Goal: Task Accomplishment & Management: Manage account settings

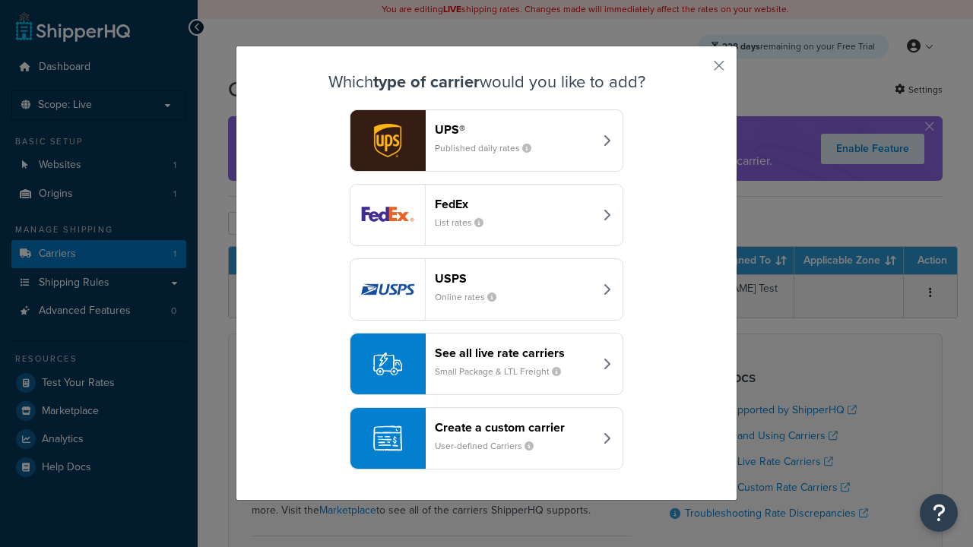
click at [514, 204] on header "FedEx" at bounding box center [514, 204] width 159 height 14
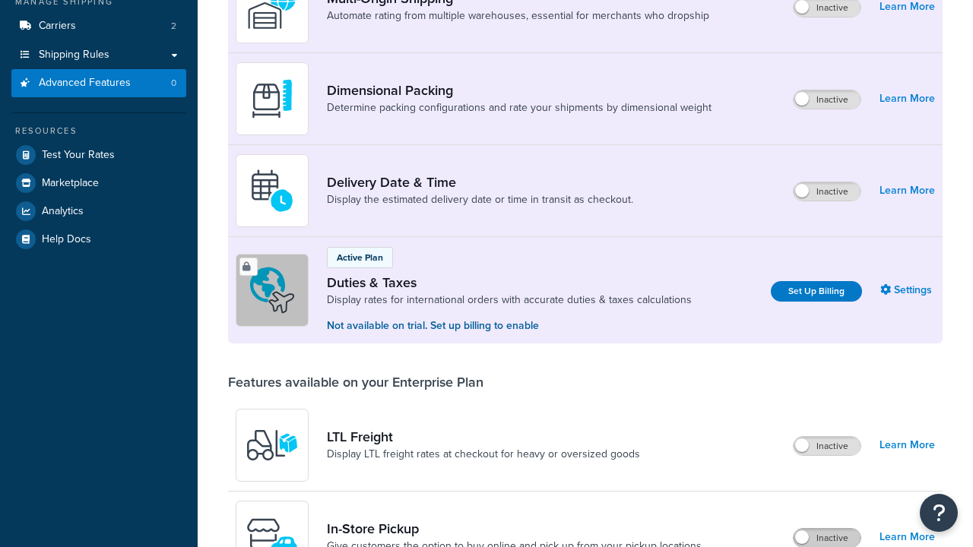
click at [827, 529] on label "Inactive" at bounding box center [826, 538] width 67 height 18
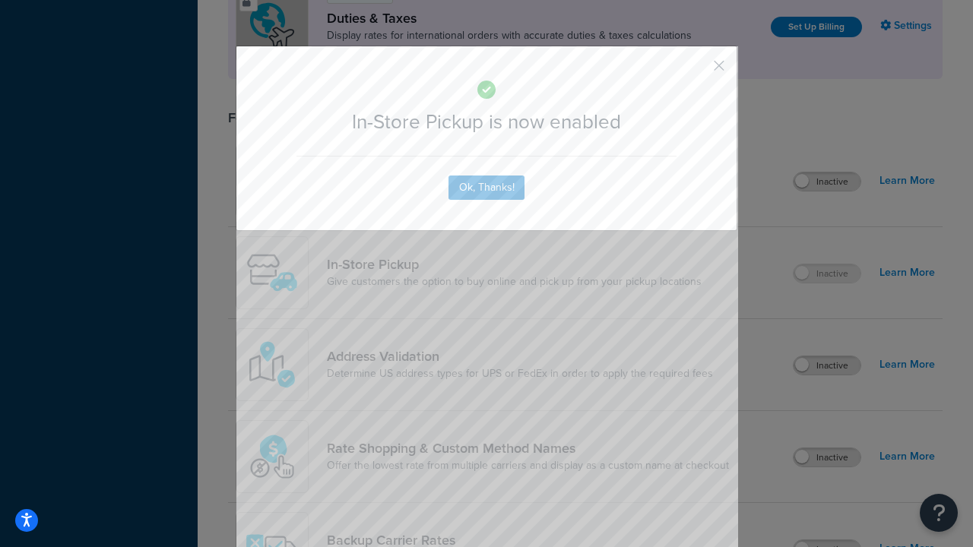
click at [696, 71] on button "button" at bounding box center [697, 71] width 4 height 4
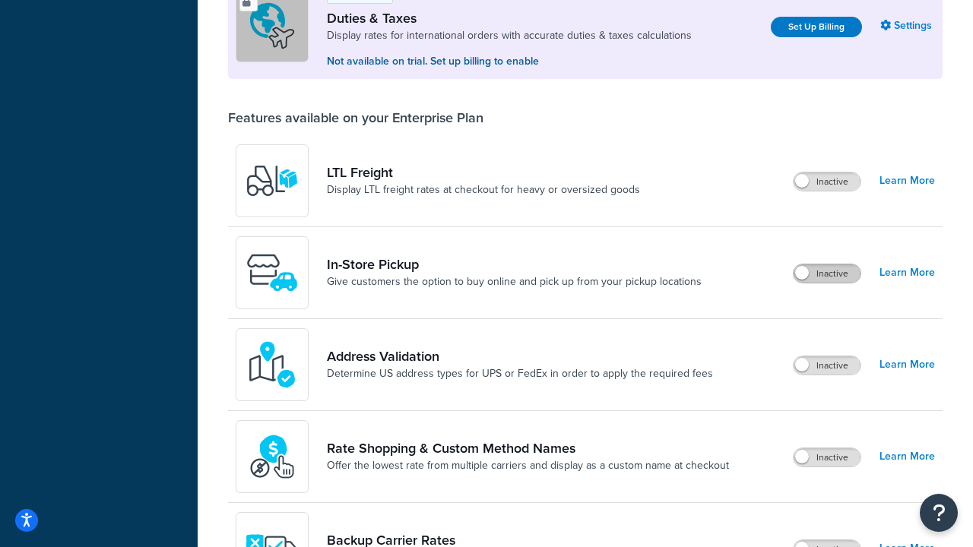
scroll to position [464, 0]
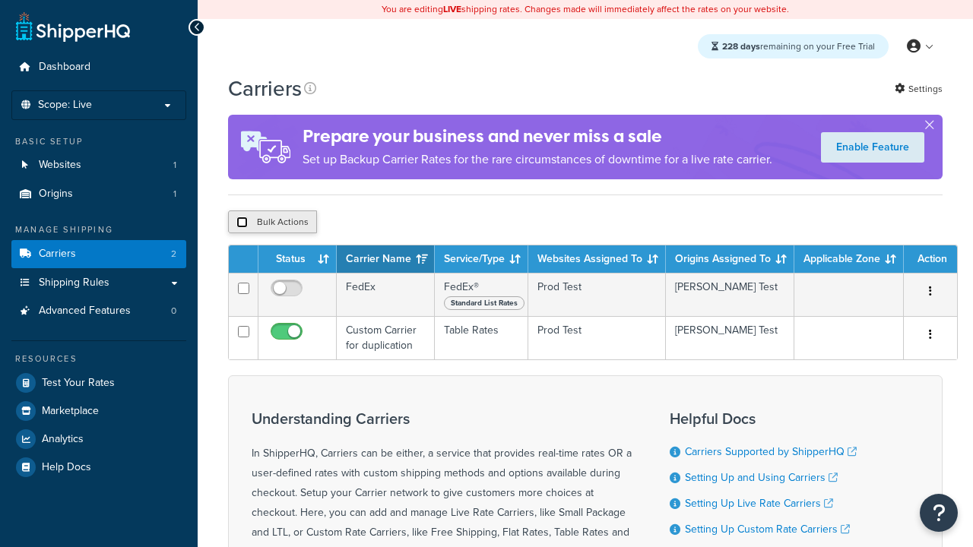
click at [242, 224] on input "checkbox" at bounding box center [241, 222] width 11 height 11
checkbox input "true"
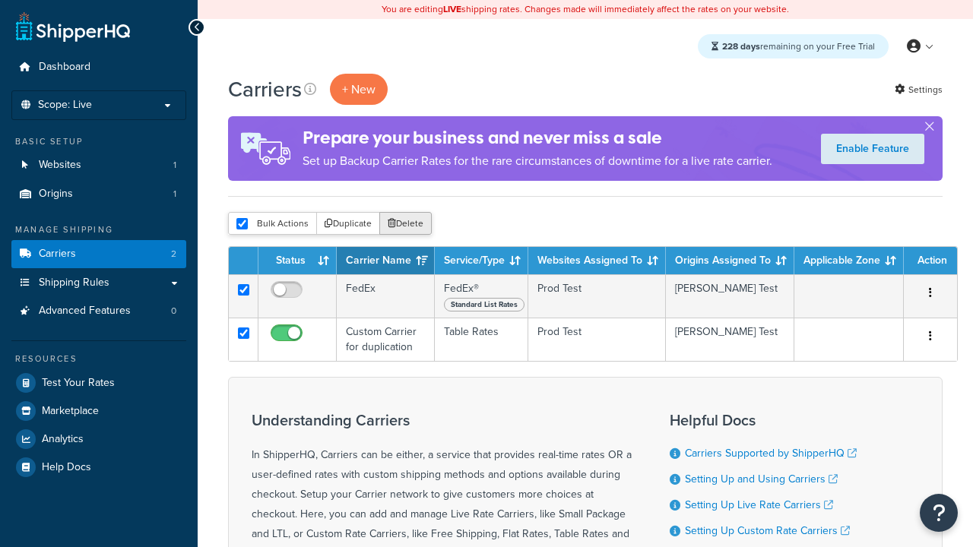
click at [409, 224] on button "Delete" at bounding box center [405, 223] width 52 height 23
